Goal: Transaction & Acquisition: Purchase product/service

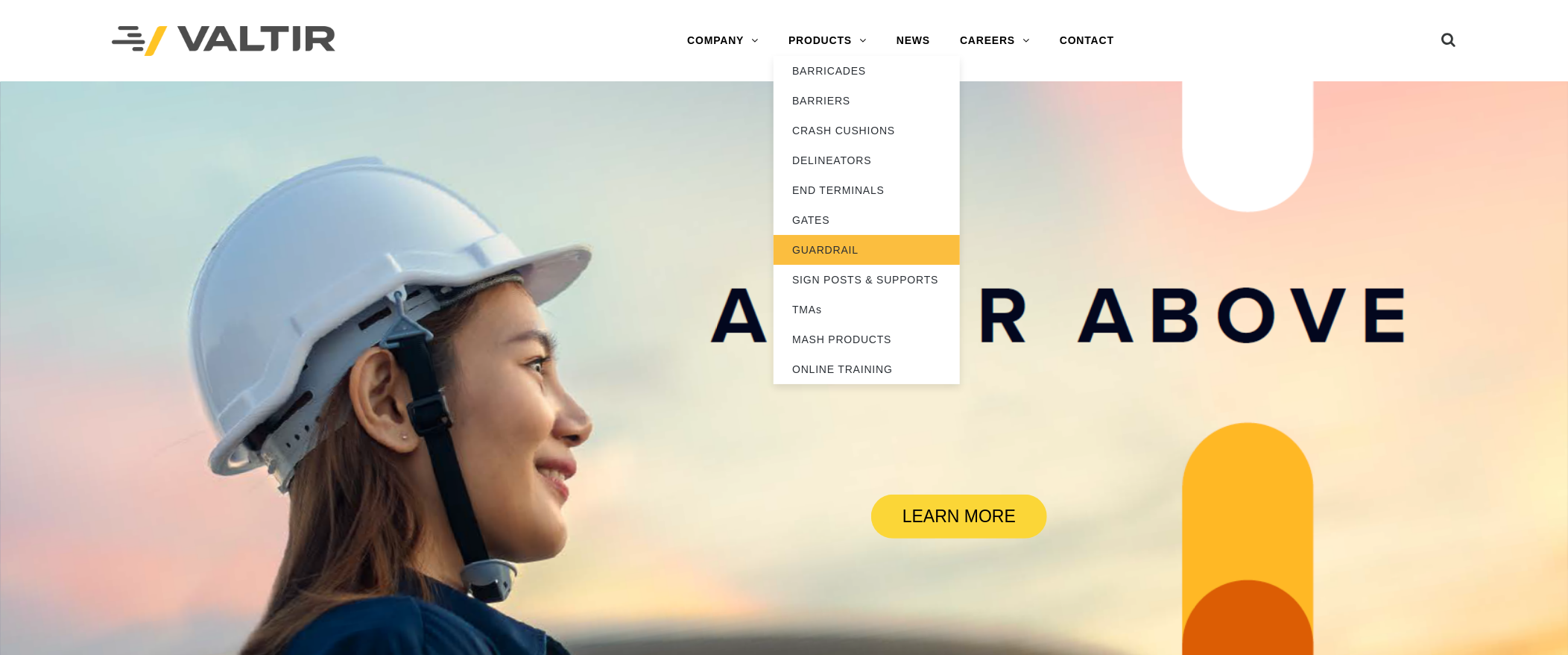
click at [836, 247] on link "GUARDRAIL" at bounding box center [866, 250] width 186 height 30
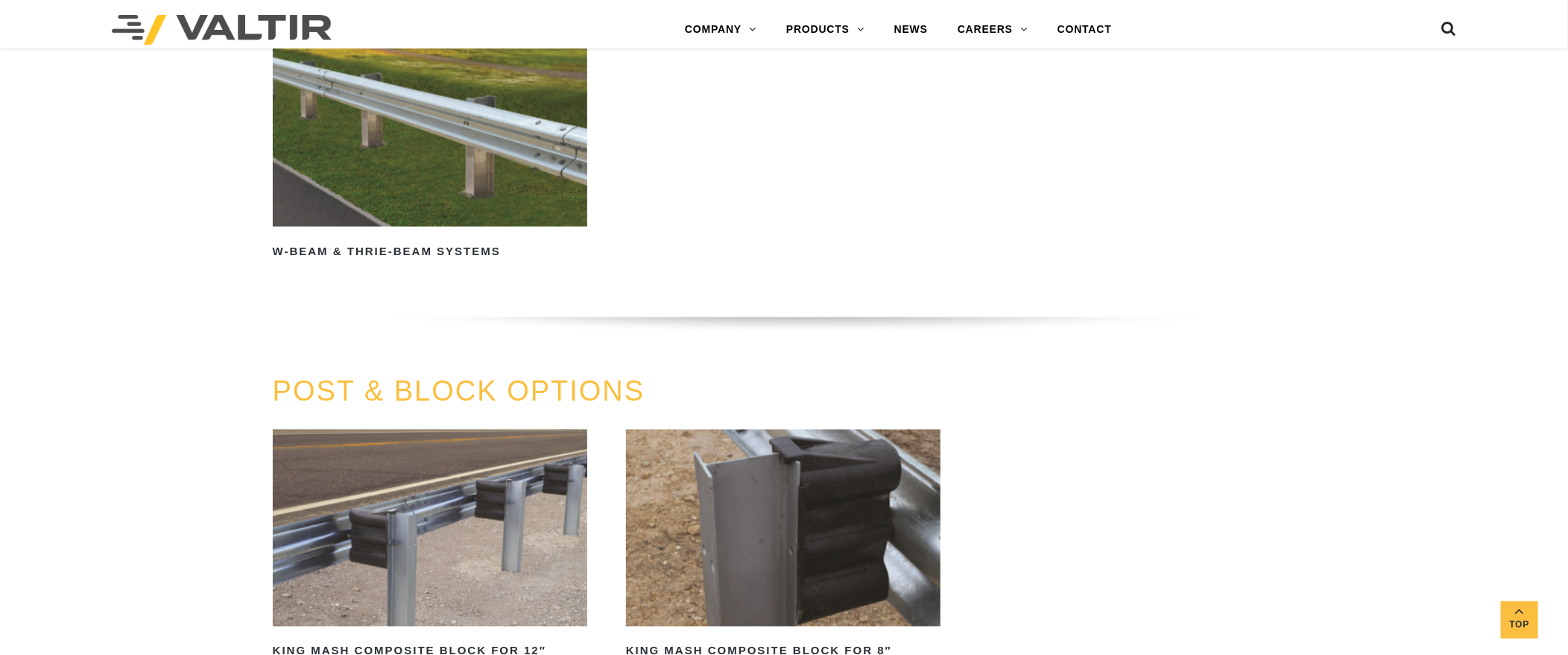
scroll to position [1641, 0]
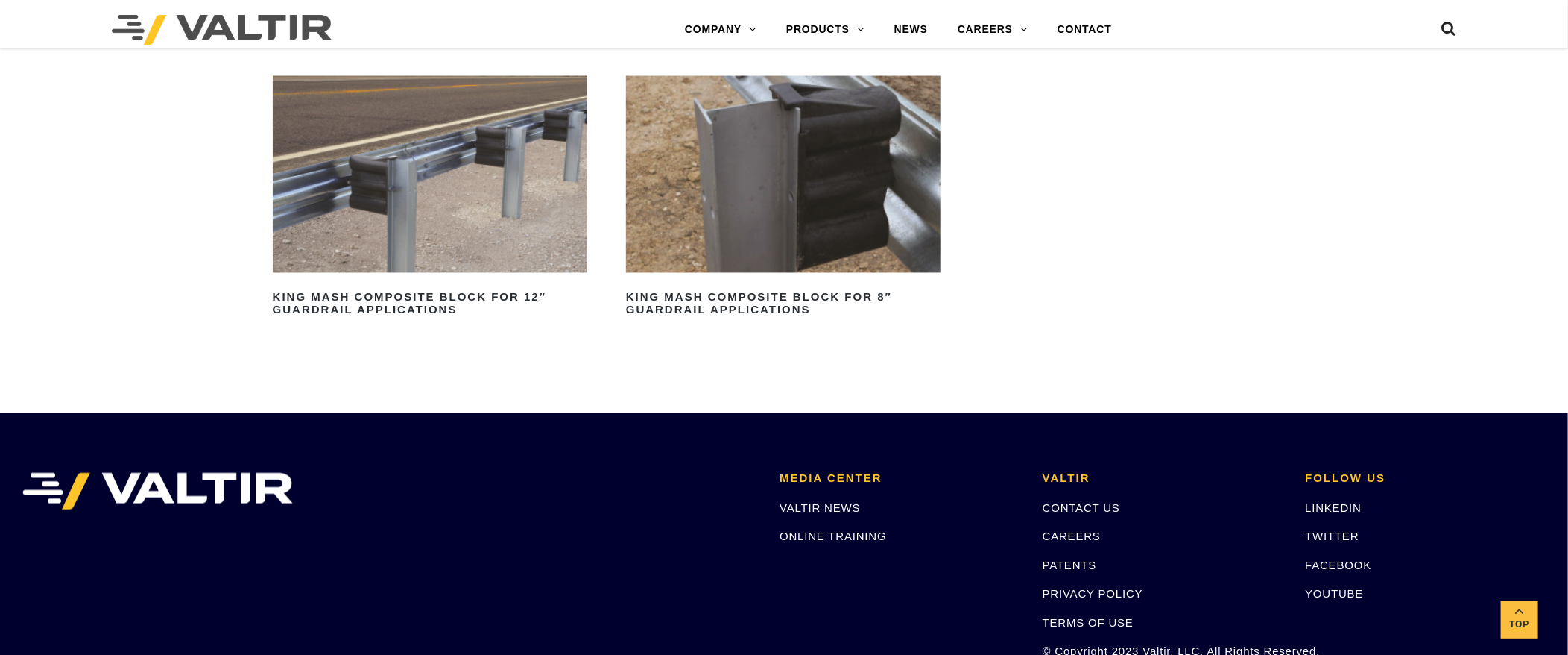
click at [772, 195] on img at bounding box center [783, 174] width 315 height 197
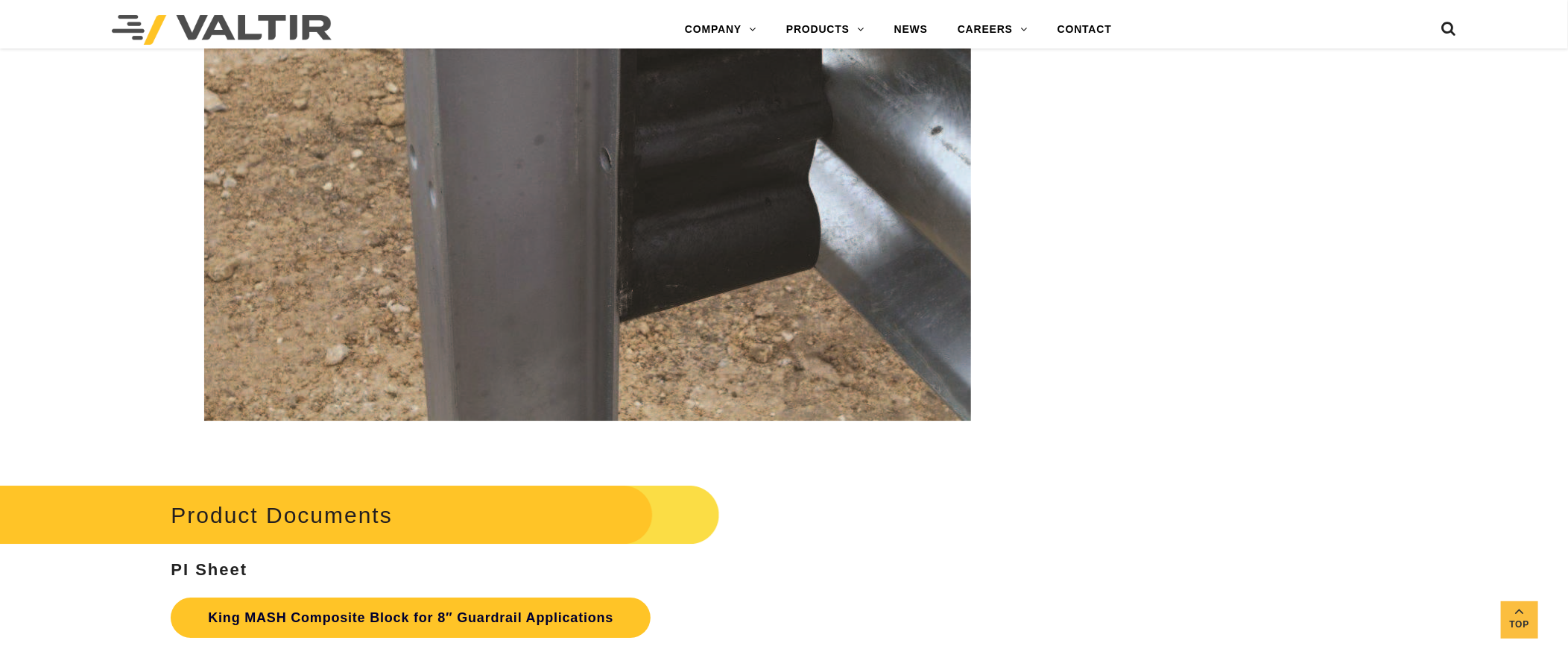
scroll to position [3132, 0]
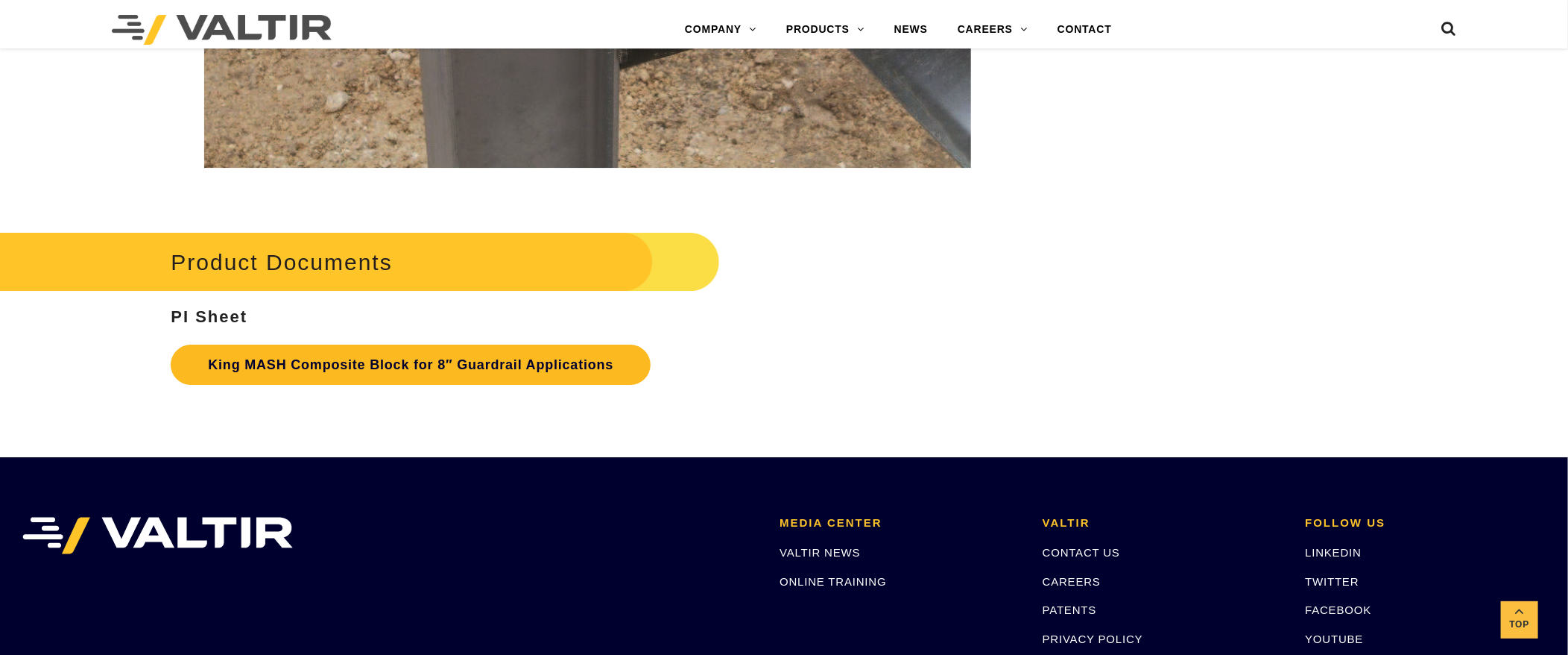
click at [552, 363] on link "King MASH Composite Block for 8″ Guardrail Applications" at bounding box center [410, 365] width 480 height 41
